Goal: Navigation & Orientation: Find specific page/section

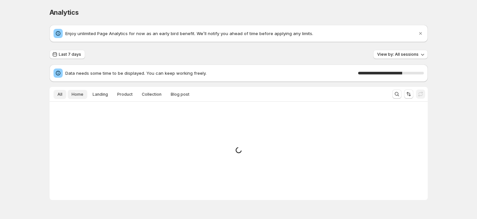
click at [80, 96] on span "Home" at bounding box center [78, 94] width 12 height 5
click at [62, 93] on span "All" at bounding box center [59, 94] width 5 height 5
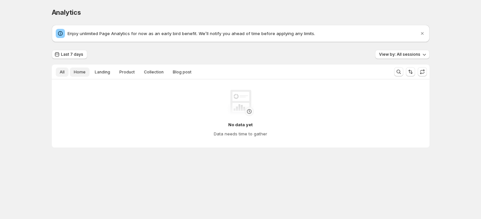
click at [77, 73] on span "Home" at bounding box center [80, 72] width 12 height 5
click at [98, 75] on button "Landing" at bounding box center [102, 72] width 23 height 9
